Goal: Task Accomplishment & Management: Use online tool/utility

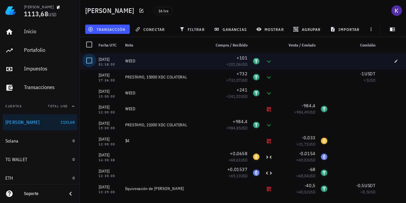
click at [91, 61] on div at bounding box center [89, 60] width 11 height 11
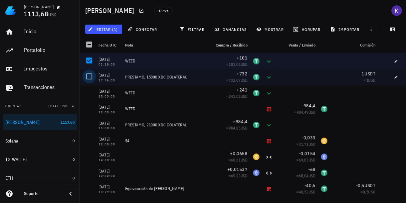
click at [91, 73] on div at bounding box center [89, 76] width 11 height 11
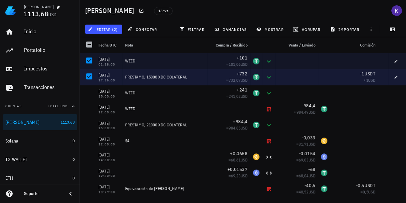
click at [91, 84] on div at bounding box center [88, 77] width 16 height 16
click at [91, 85] on div at bounding box center [88, 93] width 16 height 16
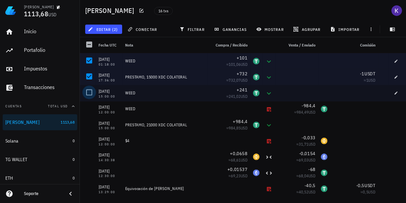
click at [91, 91] on div at bounding box center [89, 92] width 11 height 11
click at [275, 32] on button "mostrar" at bounding box center [271, 29] width 34 height 9
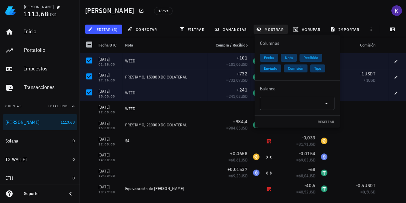
click at [275, 29] on span "mostrar" at bounding box center [271, 29] width 26 height 5
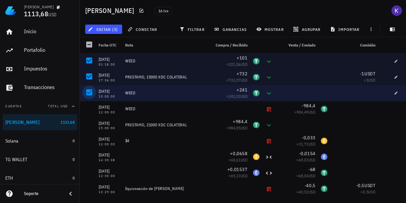
click at [90, 90] on div at bounding box center [89, 92] width 11 height 11
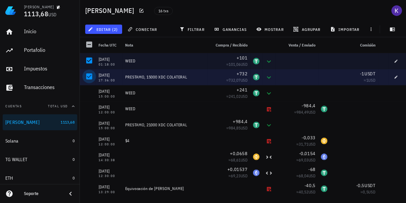
click at [89, 82] on div at bounding box center [89, 76] width 11 height 11
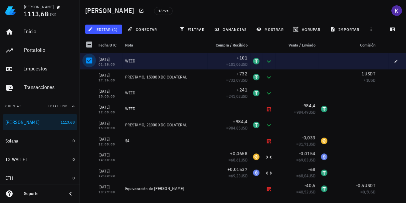
click at [89, 64] on div at bounding box center [89, 60] width 11 height 11
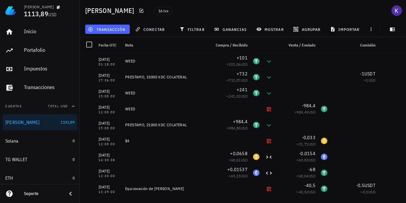
click at [114, 26] on button "transacción" at bounding box center [107, 29] width 45 height 9
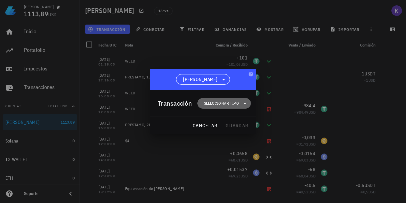
click at [208, 101] on span "Seleccionar tipo" at bounding box center [221, 103] width 35 height 7
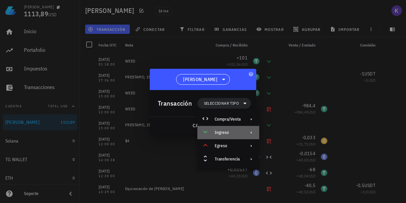
click at [234, 131] on div "Ingreso" at bounding box center [228, 132] width 26 height 5
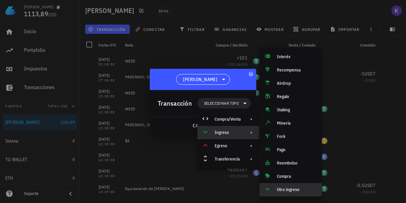
click at [278, 187] on div "Otro ingreso" at bounding box center [297, 189] width 40 height 5
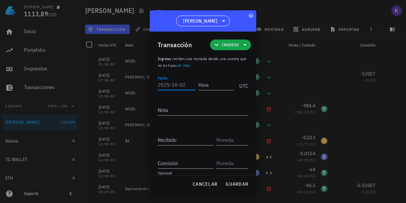
click at [176, 82] on input "Fecha" at bounding box center [177, 85] width 38 height 11
type input "3"
type input "2025-10-01"
click at [204, 88] on input "Hora" at bounding box center [216, 85] width 36 height 11
type input "01:00:00"
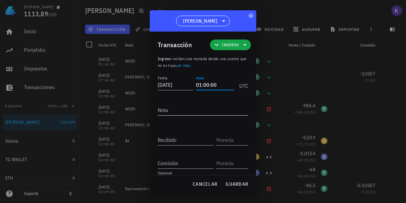
click at [199, 114] on textarea "Nota" at bounding box center [203, 110] width 91 height 11
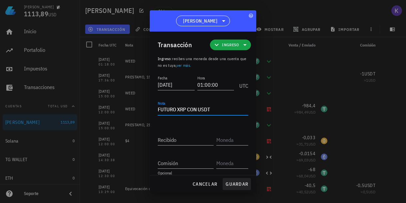
type textarea "FUTURO XRP CON USDT"
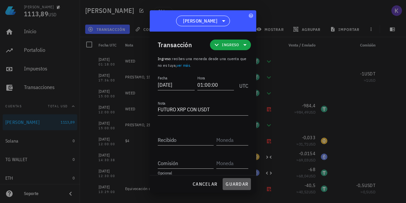
click at [236, 183] on span "guardar" at bounding box center [236, 184] width 23 height 6
click at [188, 140] on input "Recibido" at bounding box center [186, 140] width 56 height 11
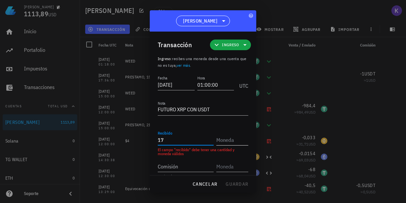
type input "17"
click at [236, 139] on input "text" at bounding box center [231, 140] width 31 height 11
type input "d"
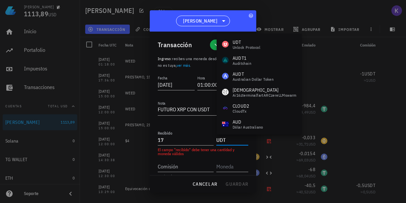
click at [219, 141] on input "UDT" at bounding box center [231, 140] width 31 height 11
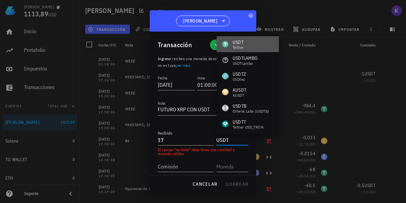
click at [245, 43] on div "USDT Tether" at bounding box center [248, 44] width 62 height 16
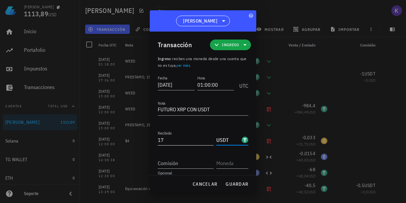
type input "USDT"
click at [174, 140] on input "17" at bounding box center [186, 140] width 56 height 11
type input "17,6"
click at [229, 189] on button "guardar" at bounding box center [237, 184] width 28 height 12
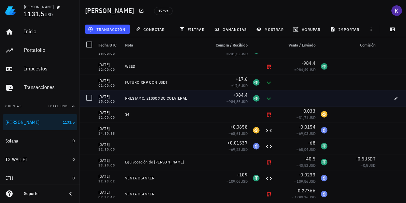
scroll to position [40, 0]
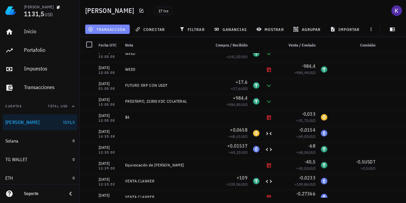
click at [120, 32] on button "transacción" at bounding box center [107, 29] width 45 height 9
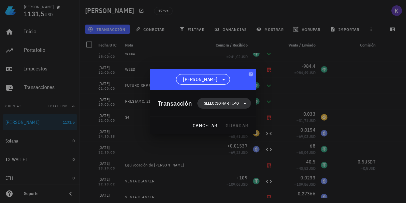
click at [208, 103] on span "Seleccionar tipo" at bounding box center [221, 103] width 35 height 7
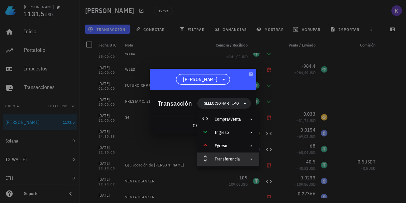
click at [213, 158] on div "Transferencia" at bounding box center [228, 159] width 62 height 13
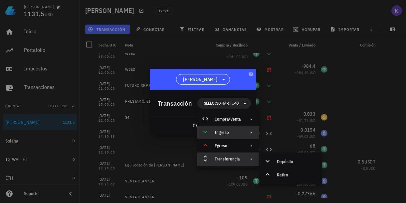
click at [244, 134] on div "Ingreso" at bounding box center [228, 132] width 62 height 13
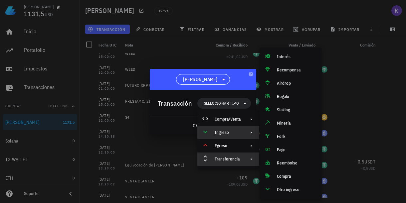
click at [243, 160] on div "Transferencia" at bounding box center [228, 159] width 62 height 13
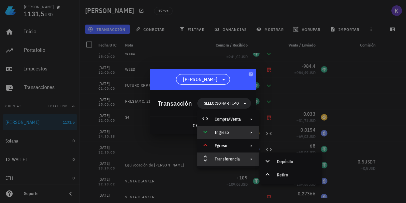
click at [239, 133] on div "Ingreso" at bounding box center [228, 132] width 26 height 5
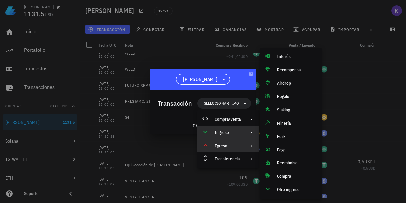
click at [241, 146] on div "Egreso" at bounding box center [228, 146] width 62 height 13
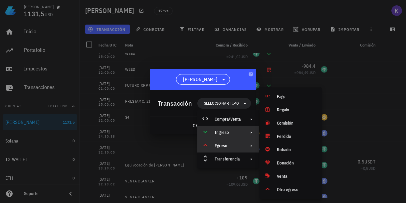
click at [240, 134] on div "Ingreso" at bounding box center [228, 132] width 26 height 5
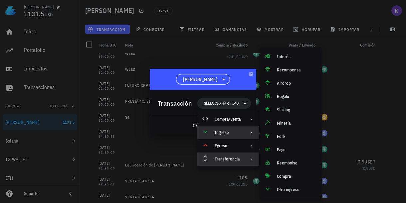
click at [241, 164] on div "Transferencia" at bounding box center [228, 159] width 62 height 13
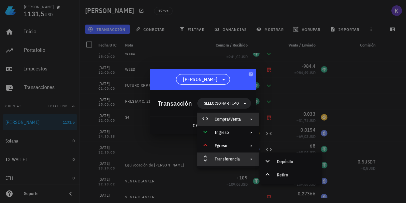
click at [240, 121] on div "Compra/Venta" at bounding box center [228, 119] width 26 height 5
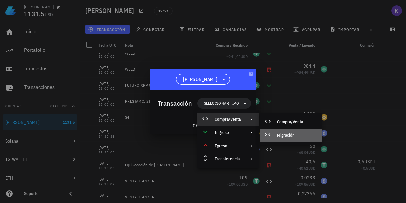
click at [284, 136] on div "Migración" at bounding box center [297, 135] width 40 height 5
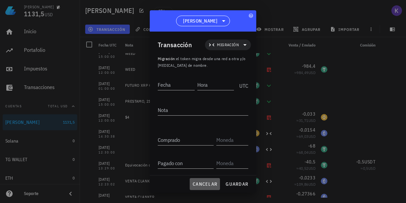
click at [203, 187] on span "cancelar" at bounding box center [204, 184] width 25 height 6
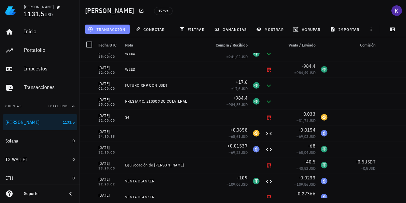
click at [110, 31] on span "transacción" at bounding box center [107, 29] width 36 height 5
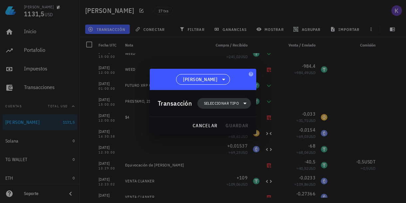
click at [215, 103] on span "Seleccionar tipo" at bounding box center [221, 103] width 35 height 7
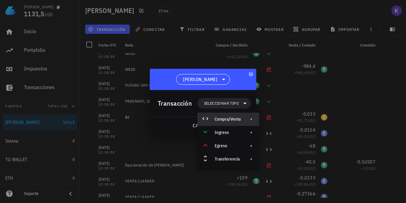
click at [227, 119] on div "Compra/Venta" at bounding box center [228, 119] width 26 height 5
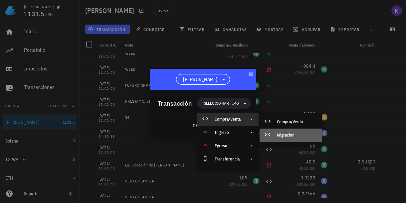
click at [281, 135] on div "Migración" at bounding box center [297, 135] width 40 height 5
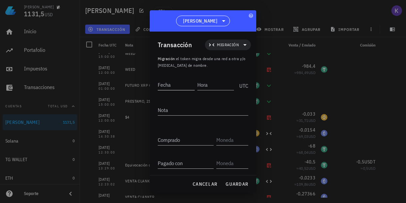
click at [173, 84] on input "Fecha" at bounding box center [176, 85] width 37 height 11
type input "2"
type input "2025-09-27"
click at [214, 84] on input "Hora" at bounding box center [216, 85] width 36 height 11
type input "08:00:00"
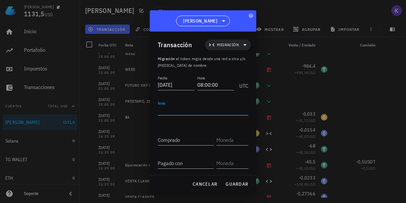
click at [194, 110] on textarea "Nota" at bounding box center [203, 110] width 91 height 11
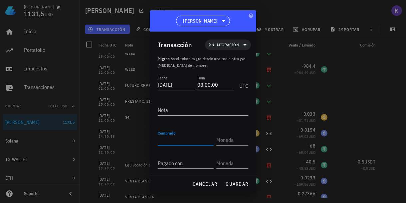
click at [167, 141] on input "Comprado" at bounding box center [186, 140] width 56 height 11
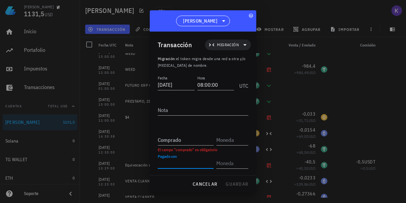
click at [169, 166] on input "Pagado con" at bounding box center [186, 163] width 56 height 11
type input "0,033"
click at [234, 162] on input "text" at bounding box center [231, 163] width 31 height 11
type input "n"
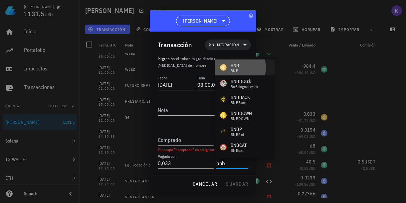
click at [238, 68] on div "BNB" at bounding box center [235, 65] width 9 height 7
type input "BNB"
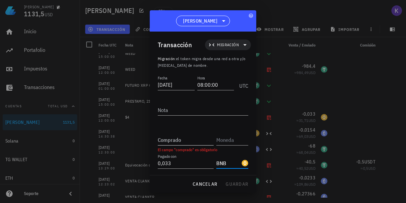
click at [183, 139] on input "Comprado" at bounding box center [186, 140] width 56 height 11
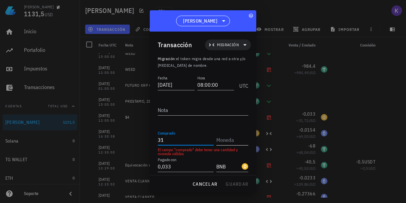
type input "31"
click at [226, 144] on input "text" at bounding box center [231, 140] width 31 height 11
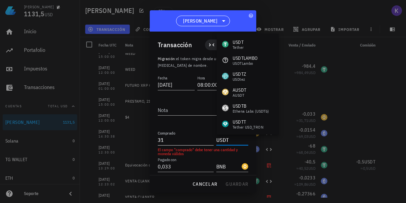
type input "USDT"
click at [195, 141] on input "31" at bounding box center [186, 140] width 56 height 11
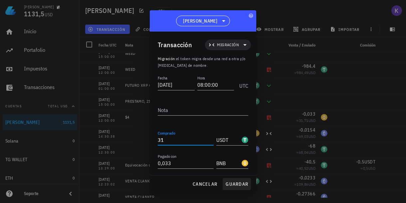
click at [233, 186] on span "guardar" at bounding box center [236, 184] width 23 height 6
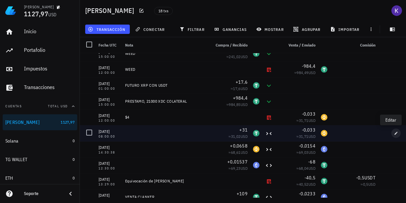
click at [395, 134] on icon "button" at bounding box center [396, 133] width 3 height 3
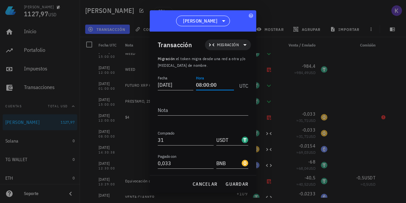
click at [201, 85] on input "08:00:00" at bounding box center [215, 85] width 38 height 11
click at [233, 184] on span "guardar" at bounding box center [236, 184] width 23 height 6
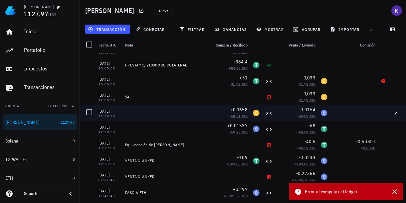
scroll to position [75, 0]
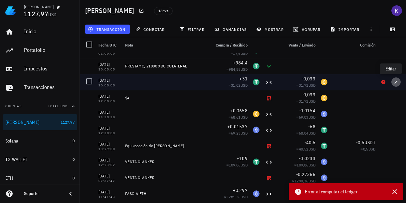
click at [395, 82] on icon "button" at bounding box center [396, 82] width 3 height 3
type input "15:00:00"
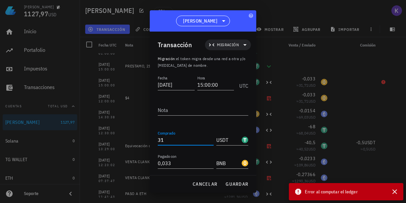
click at [172, 141] on input "31" at bounding box center [186, 140] width 56 height 11
click at [210, 185] on span "cancelar" at bounding box center [204, 184] width 25 height 6
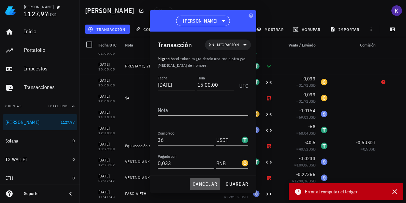
type input "31"
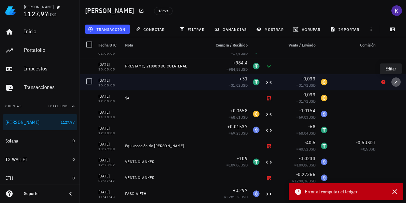
click at [395, 82] on icon "button" at bounding box center [396, 82] width 3 height 3
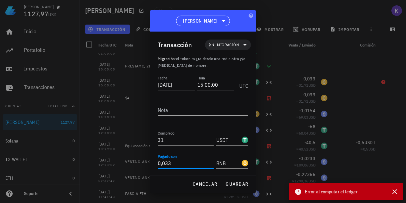
click at [193, 165] on input "0,033" at bounding box center [186, 163] width 56 height 11
click at [234, 185] on span "guardar" at bounding box center [236, 184] width 23 height 6
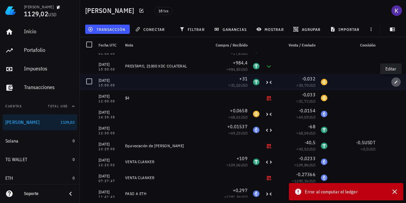
click at [395, 82] on icon "button" at bounding box center [396, 82] width 3 height 3
type input "0,032"
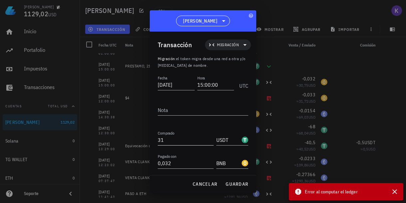
click at [172, 143] on input "31" at bounding box center [186, 140] width 56 height 11
click at [164, 138] on input "305" at bounding box center [186, 140] width 56 height 11
click at [239, 182] on span "guardar" at bounding box center [236, 184] width 23 height 6
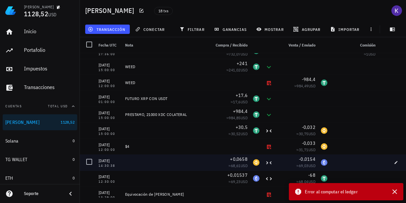
scroll to position [25, 0]
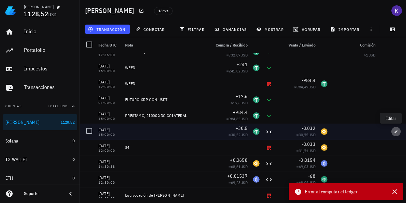
click at [394, 135] on button "button" at bounding box center [396, 131] width 9 height 9
type input "30,5"
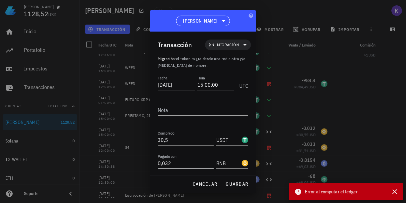
click at [176, 165] on input "0,032" at bounding box center [186, 163] width 56 height 11
click at [227, 187] on span "guardar" at bounding box center [236, 184] width 23 height 6
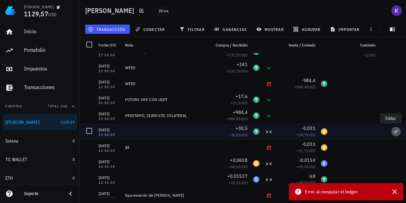
click at [392, 134] on button "button" at bounding box center [396, 131] width 9 height 9
type input "0,031"
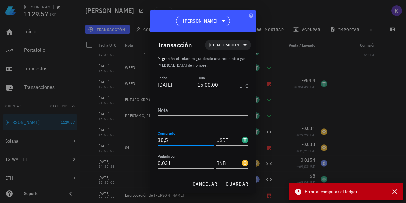
drag, startPoint x: 174, startPoint y: 139, endPoint x: 150, endPoint y: 137, distance: 24.7
click at [150, 137] on div "Transacción Migración Migración : el token migra desde una red a otra y/o cambi…" at bounding box center [203, 104] width 107 height 144
click at [225, 185] on button "guardar" at bounding box center [237, 184] width 28 height 12
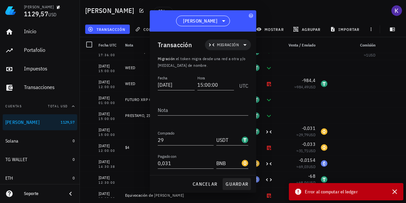
type input "30,5"
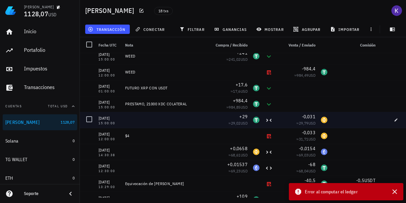
scroll to position [37, 0]
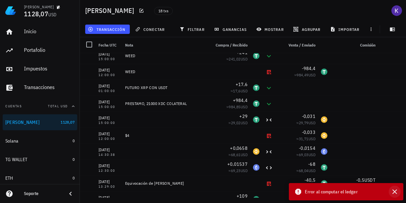
click at [394, 193] on icon "button" at bounding box center [395, 192] width 8 height 8
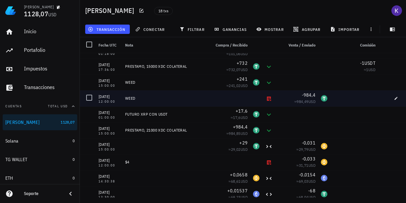
scroll to position [1, 0]
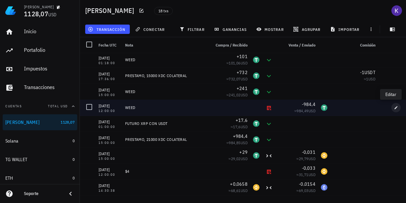
click at [395, 108] on icon "button" at bounding box center [396, 107] width 3 height 3
type input "2025-10-01"
type input "12:00:00"
type textarea "WEED"
type input "984,4"
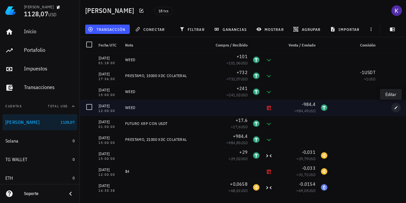
type input "USDT"
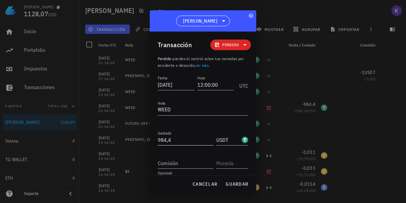
click at [176, 137] on input "984,4" at bounding box center [186, 140] width 56 height 11
type input "9"
click at [243, 183] on span "guardar" at bounding box center [236, 184] width 23 height 6
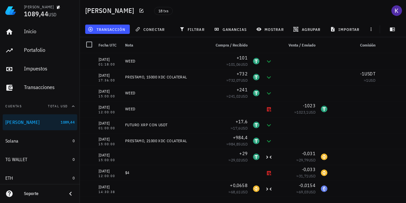
scroll to position [0, 0]
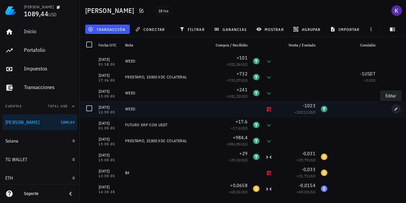
click at [396, 111] on span "button" at bounding box center [396, 109] width 9 height 4
type input "1.023"
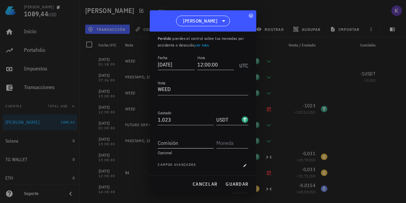
scroll to position [20, 0]
click at [189, 145] on input "Comisión" at bounding box center [186, 143] width 56 height 11
type input "2"
click at [229, 144] on input "text" at bounding box center [231, 143] width 31 height 11
click at [187, 148] on div "Comisión 2" at bounding box center [186, 143] width 56 height 11
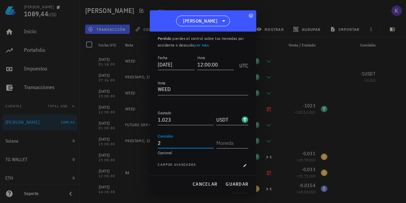
click at [187, 145] on input "2" at bounding box center [186, 143] width 56 height 11
click at [213, 184] on span "cancelar" at bounding box center [204, 184] width 25 height 6
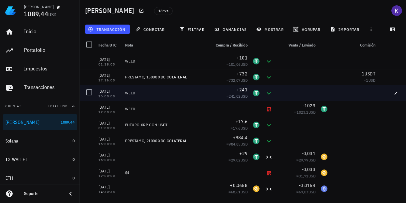
scroll to position [0, 0]
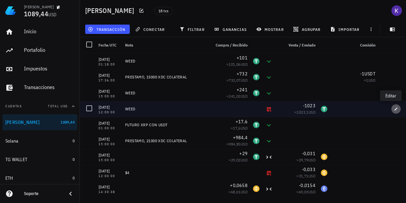
click at [392, 112] on button "button" at bounding box center [396, 109] width 9 height 9
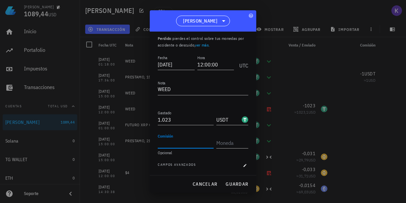
click at [175, 140] on div "Comisión" at bounding box center [186, 143] width 56 height 11
type input "2"
click at [219, 141] on input "text" at bounding box center [231, 143] width 31 height 11
click at [220, 142] on input "text" at bounding box center [231, 143] width 31 height 11
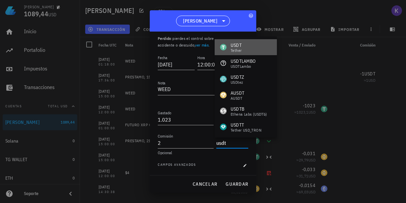
click at [236, 52] on div "Tether" at bounding box center [236, 51] width 11 height 4
type input "USDT"
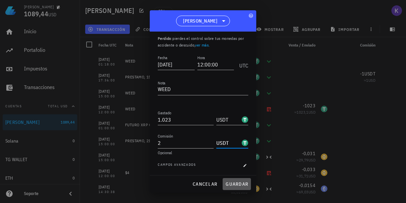
click at [235, 184] on span "guardar" at bounding box center [236, 184] width 23 height 6
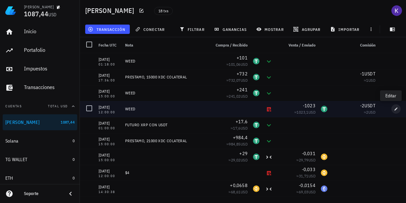
click at [394, 109] on icon "button" at bounding box center [396, 109] width 4 height 4
type input "2"
type input "USDT"
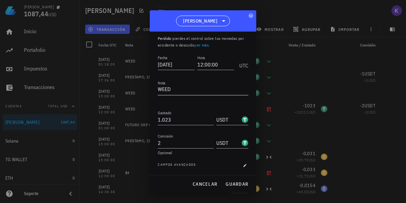
click at [188, 92] on textarea "WEED" at bounding box center [203, 90] width 91 height 11
click at [235, 184] on span "guardar" at bounding box center [236, 184] width 23 height 6
type textarea "WEED"
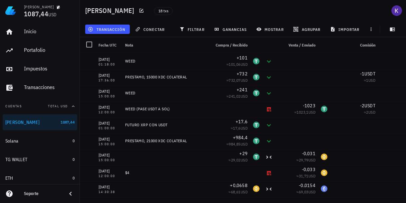
click at [395, 43] on div at bounding box center [397, 45] width 17 height 16
click at [109, 31] on span "transacción" at bounding box center [107, 29] width 36 height 5
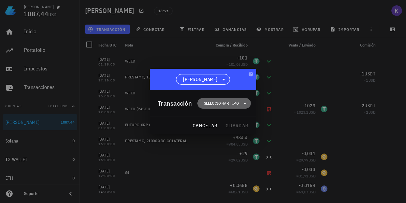
click at [214, 105] on span "Seleccionar tipo" at bounding box center [221, 103] width 35 height 7
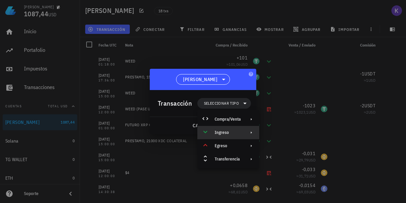
click at [221, 132] on div "Ingreso" at bounding box center [228, 132] width 26 height 5
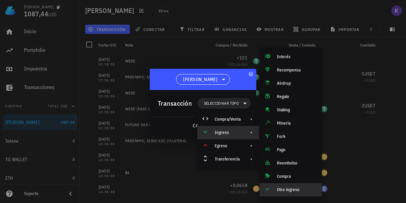
click at [275, 188] on div "Otro ingreso" at bounding box center [291, 189] width 62 height 13
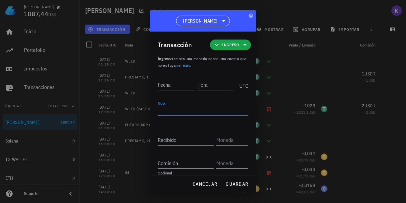
click at [179, 107] on textarea "Nota" at bounding box center [203, 110] width 91 height 11
type textarea "WEED"
click at [171, 85] on input "Fecha" at bounding box center [176, 85] width 37 height 11
click at [160, 84] on input "1015-" at bounding box center [177, 85] width 38 height 11
click at [167, 86] on input "2015-" at bounding box center [177, 85] width 38 height 11
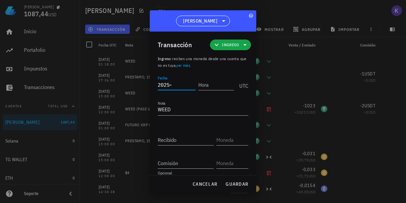
click at [179, 86] on input "2025-" at bounding box center [177, 85] width 38 height 11
type input "2025-10-02"
click at [207, 90] on input "Hora" at bounding box center [216, 85] width 36 height 11
type input "09:10:00"
click at [190, 144] on input "Recibido" at bounding box center [186, 140] width 56 height 11
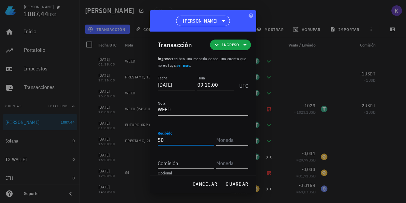
type input "50"
click at [225, 142] on input "text" at bounding box center [231, 140] width 31 height 11
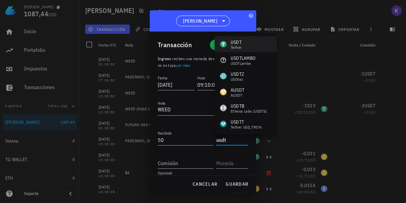
click at [245, 44] on div "USDT Tether" at bounding box center [246, 44] width 62 height 16
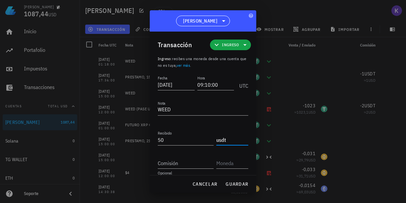
type input "USDT"
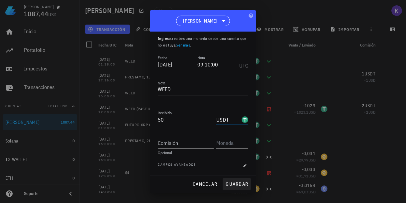
scroll to position [20, 0]
click at [225, 182] on button "guardar" at bounding box center [237, 184] width 28 height 12
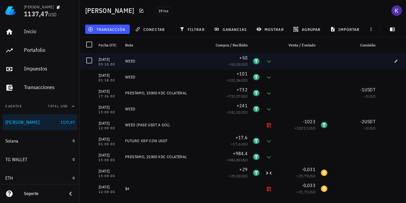
scroll to position [0, 0]
click at [392, 62] on span "button" at bounding box center [396, 61] width 9 height 4
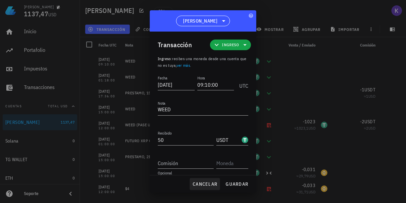
click at [209, 186] on span "cancelar" at bounding box center [204, 184] width 25 height 6
